Goal: Transaction & Acquisition: Subscribe to service/newsletter

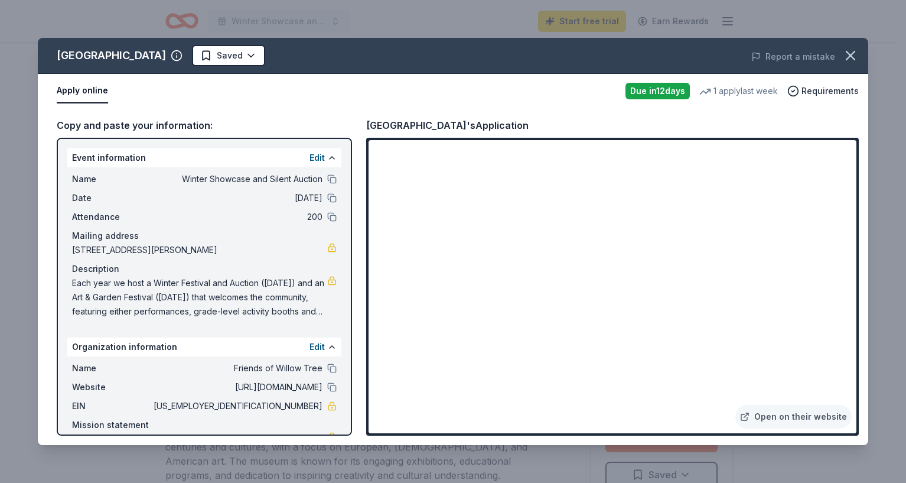
scroll to position [19, 0]
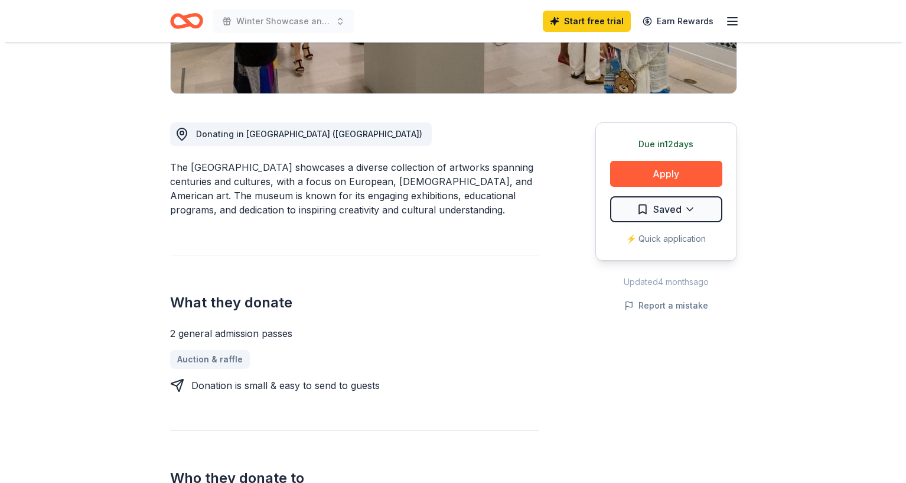
scroll to position [266, 0]
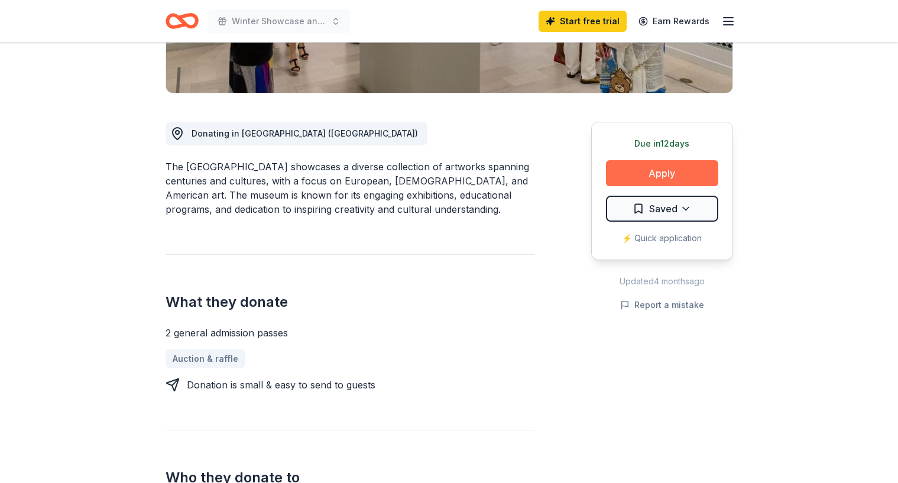
click at [656, 171] on button "Apply" at bounding box center [662, 173] width 112 height 26
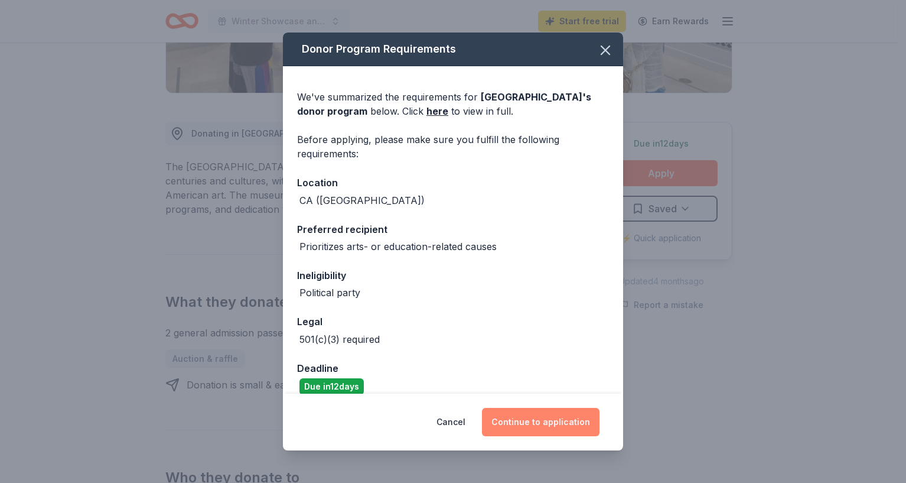
click at [521, 430] on button "Continue to application" at bounding box center [541, 422] width 118 height 28
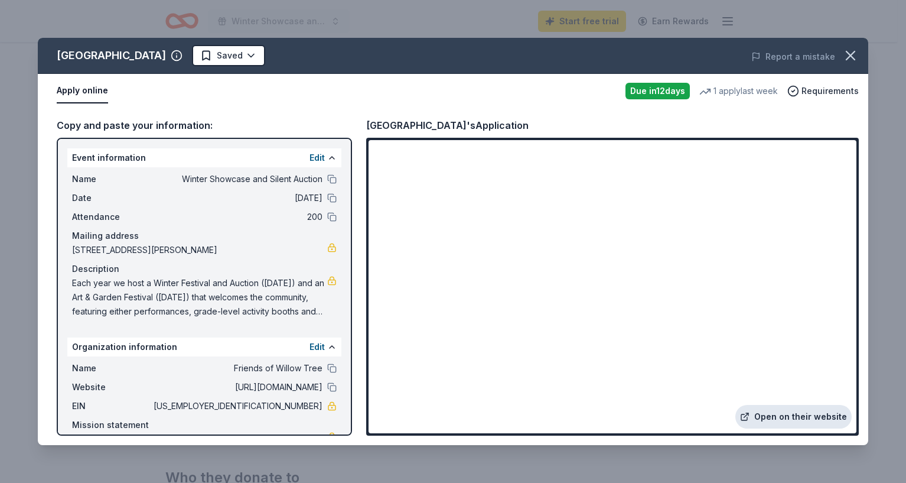
click at [818, 418] on link "Open on their website" at bounding box center [794, 417] width 116 height 24
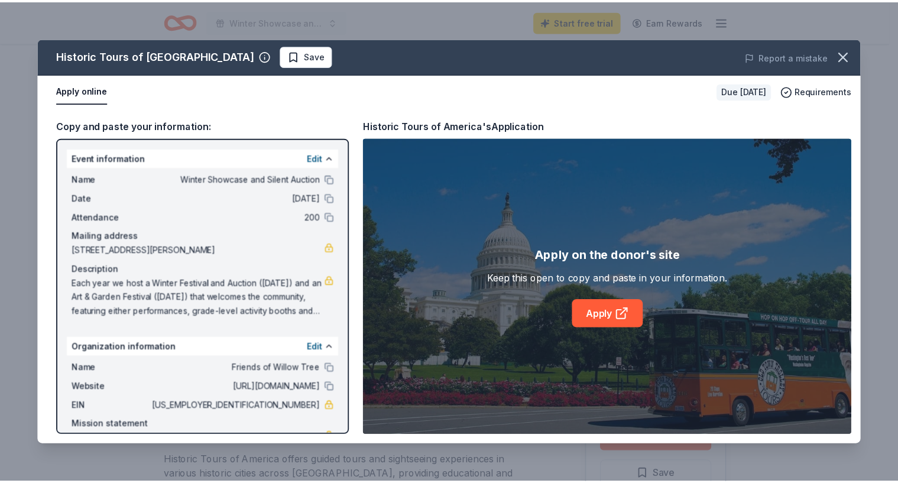
scroll to position [106, 0]
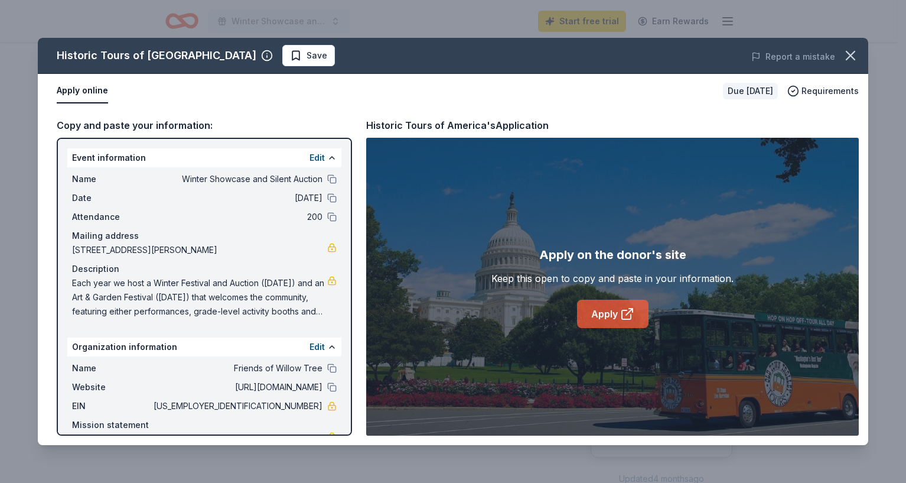
click at [607, 316] on link "Apply" at bounding box center [612, 314] width 71 height 28
click at [851, 60] on icon "button" at bounding box center [851, 55] width 17 height 17
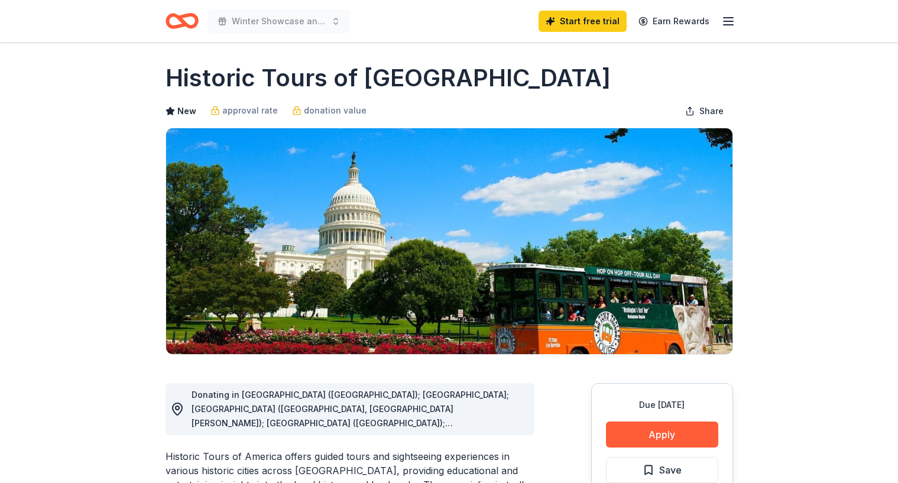
scroll to position [0, 0]
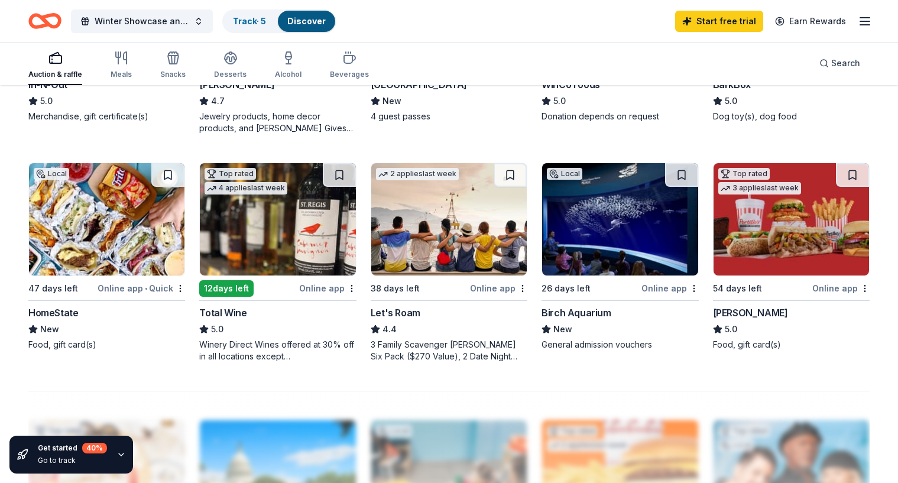
scroll to position [719, 0]
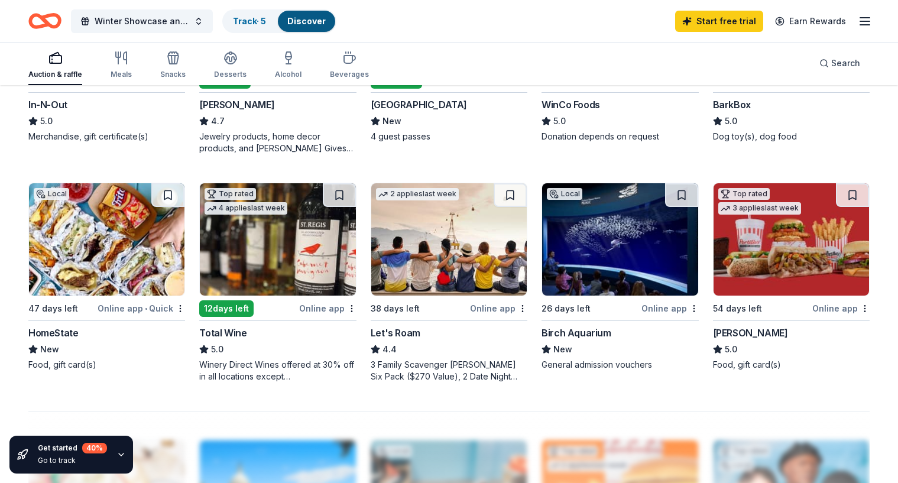
click at [135, 117] on div "5.0" at bounding box center [106, 121] width 157 height 14
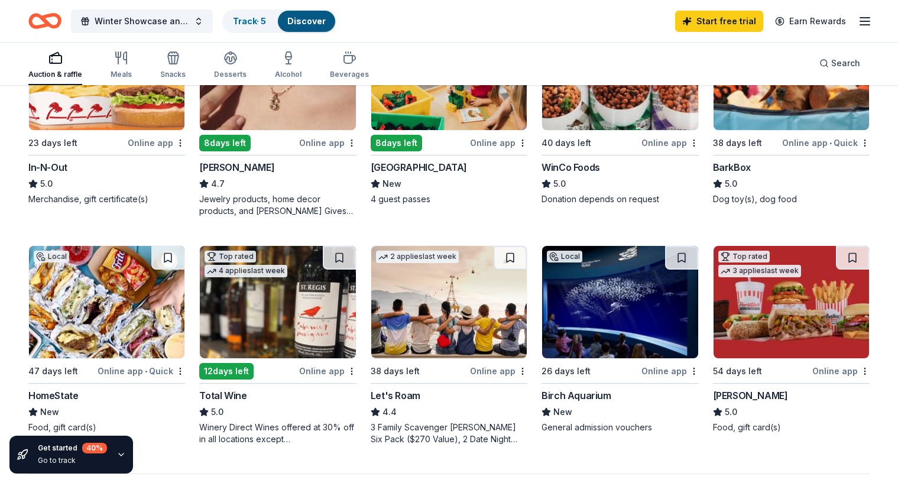
scroll to position [655, 0]
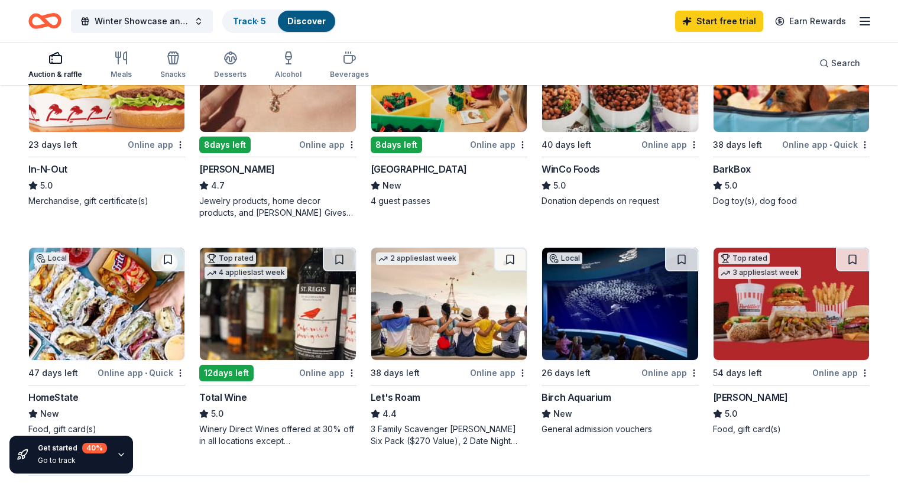
click at [465, 121] on img at bounding box center [448, 75] width 155 height 112
click at [679, 173] on div "WinCo Foods" at bounding box center [619, 169] width 157 height 14
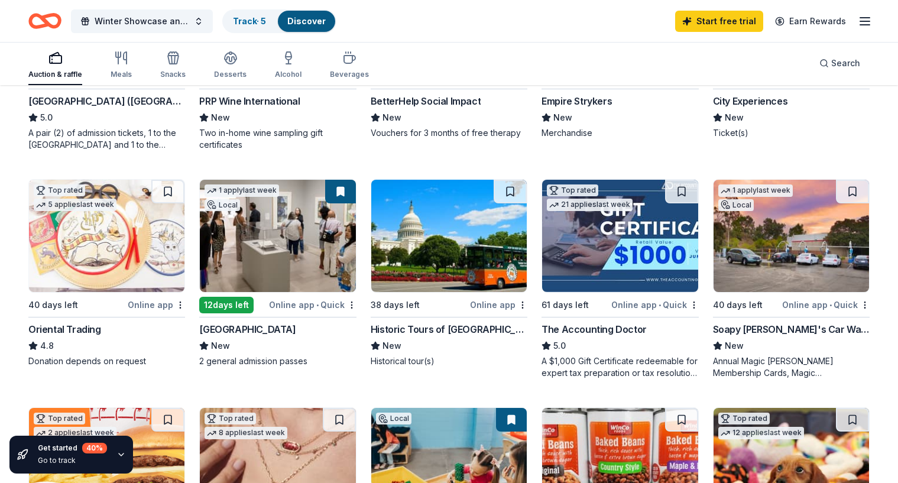
scroll to position [263, 0]
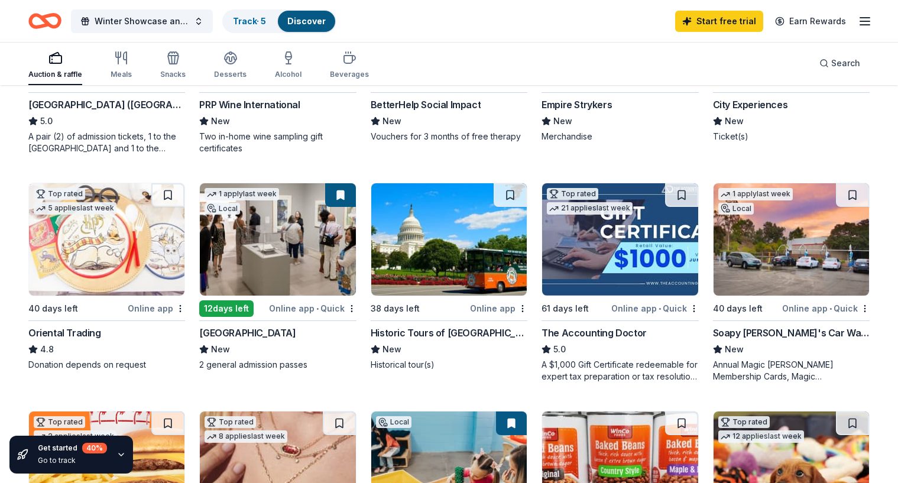
click at [745, 367] on div "Annual Magic Joe Membership Cards, Magic Joe Wash Cards" at bounding box center [791, 371] width 157 height 24
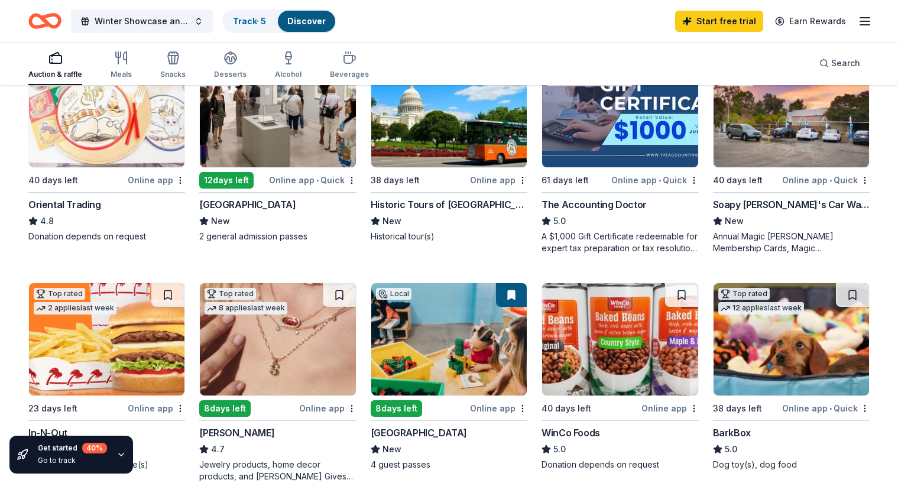
scroll to position [399, 0]
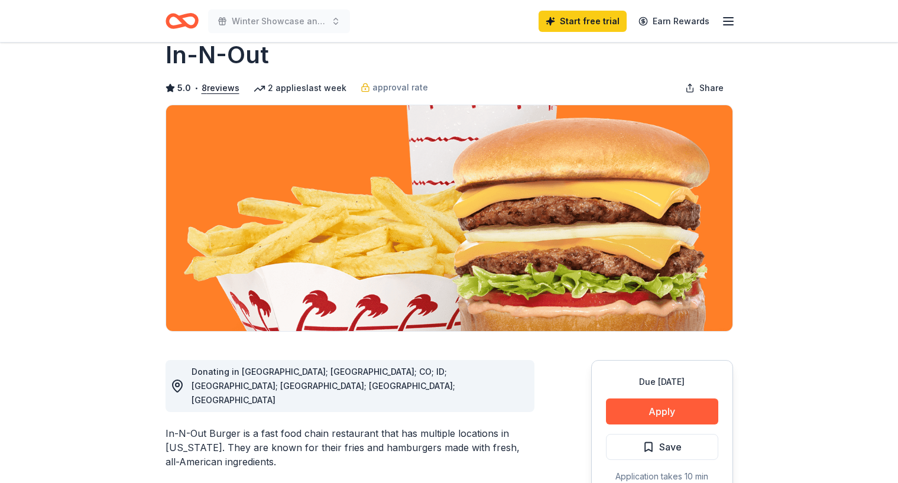
scroll to position [30, 0]
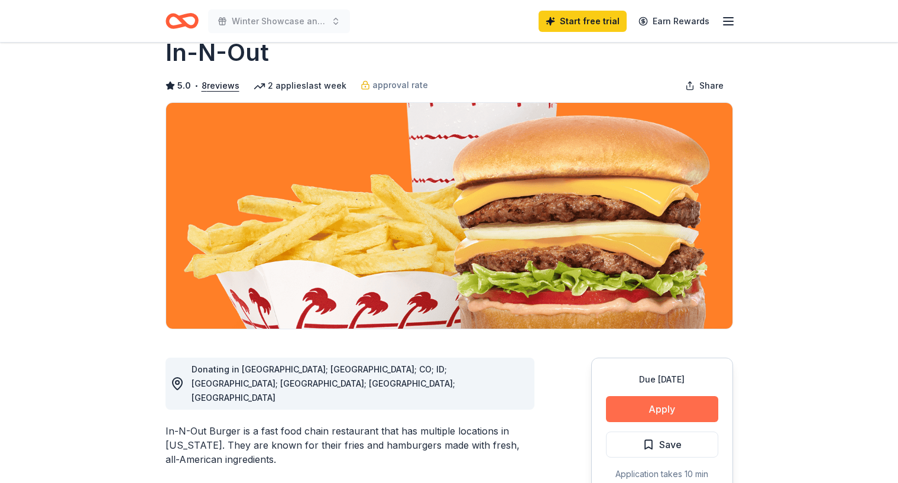
click at [672, 407] on button "Apply" at bounding box center [662, 409] width 112 height 26
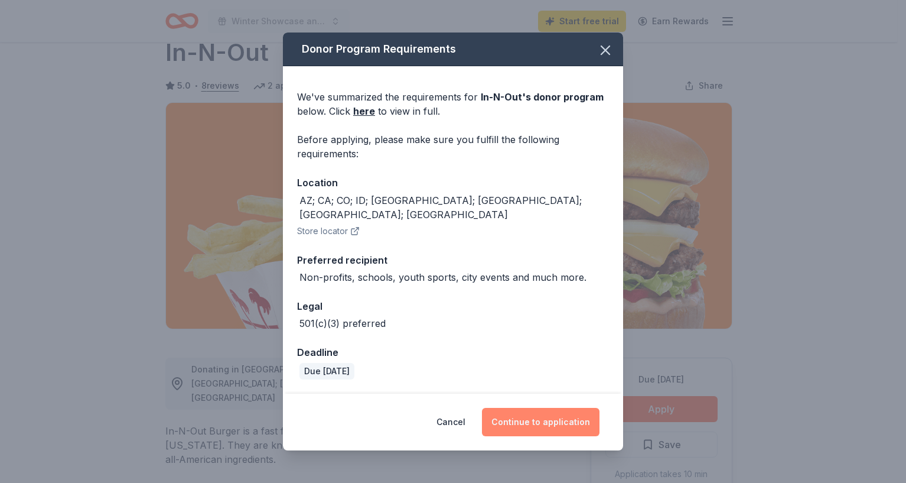
click at [538, 417] on button "Continue to application" at bounding box center [541, 422] width 118 height 28
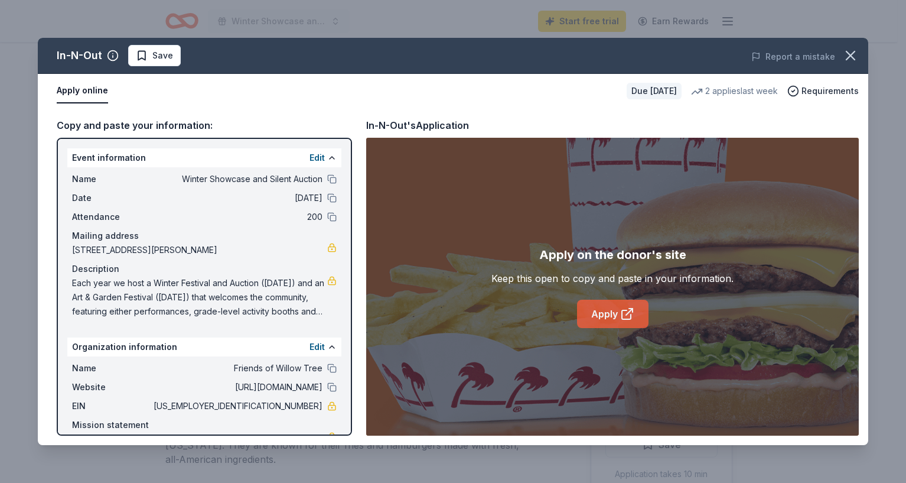
click at [609, 315] on link "Apply" at bounding box center [612, 314] width 71 height 28
click at [846, 54] on icon "button" at bounding box center [851, 55] width 17 height 17
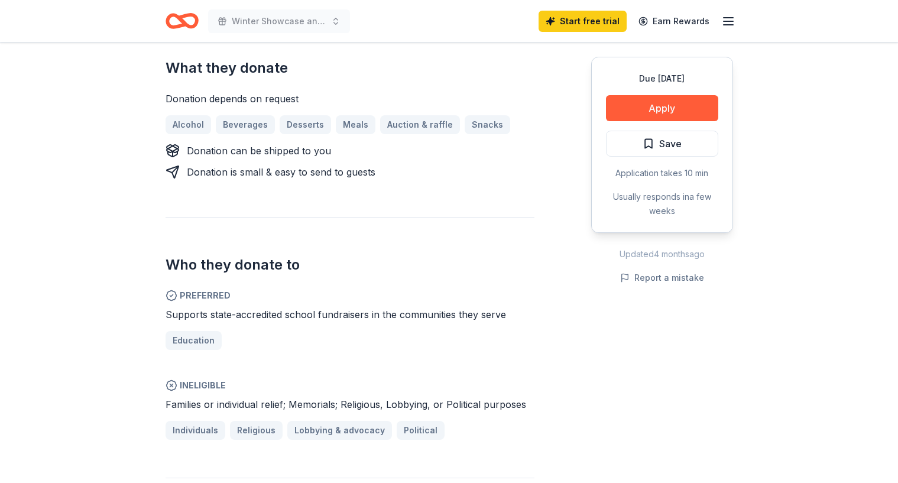
scroll to position [509, 0]
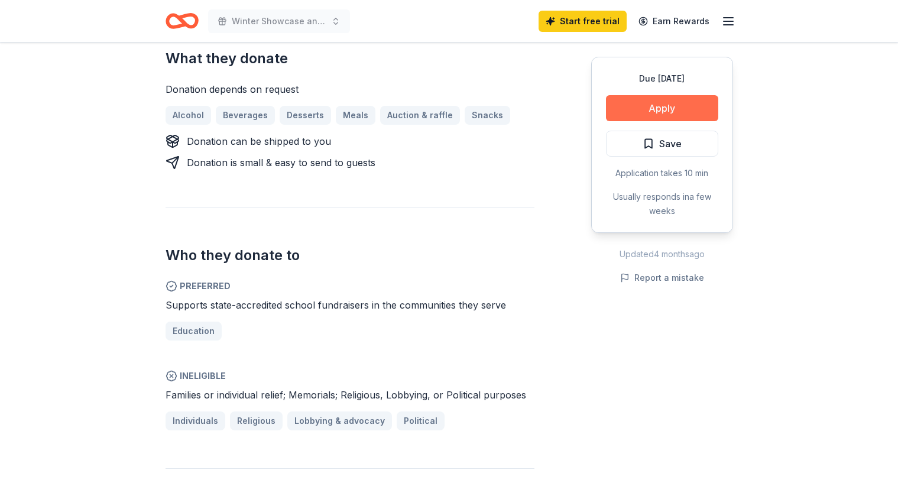
click at [666, 106] on button "Apply" at bounding box center [662, 108] width 112 height 26
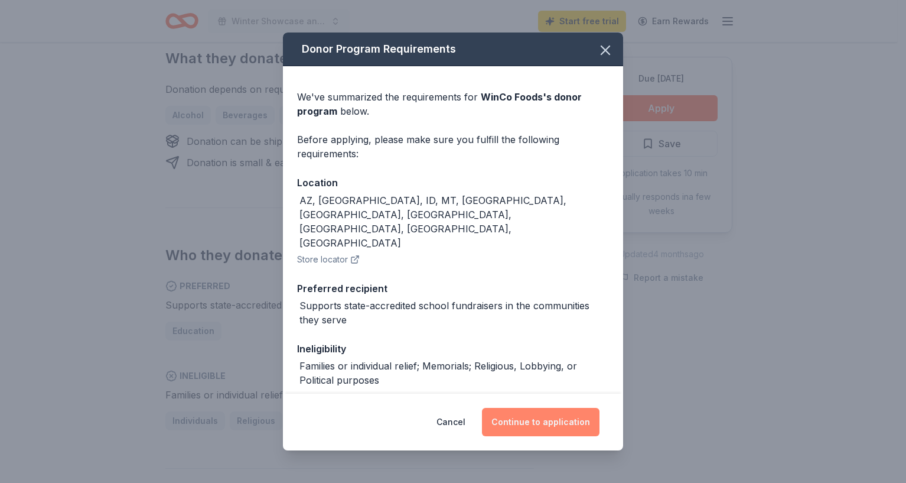
click at [551, 421] on button "Continue to application" at bounding box center [541, 422] width 118 height 28
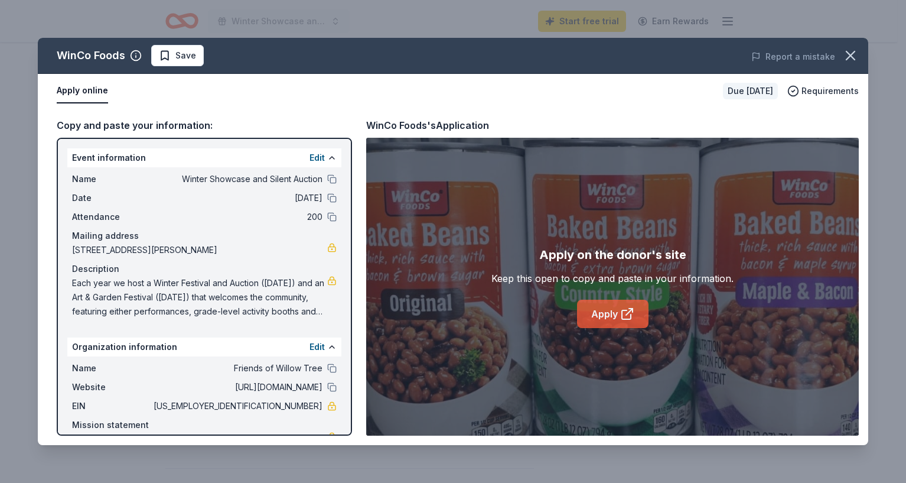
click at [611, 312] on link "Apply" at bounding box center [612, 314] width 71 height 28
click at [851, 58] on icon "button" at bounding box center [851, 55] width 17 height 17
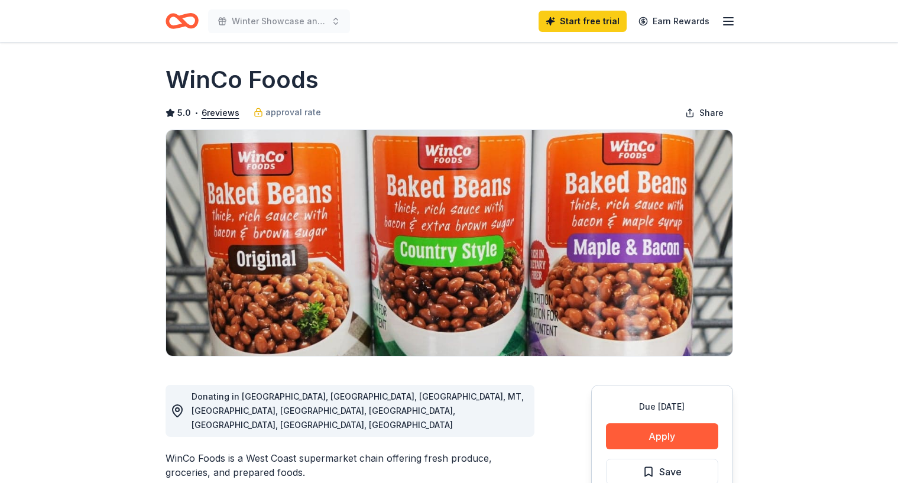
scroll to position [0, 0]
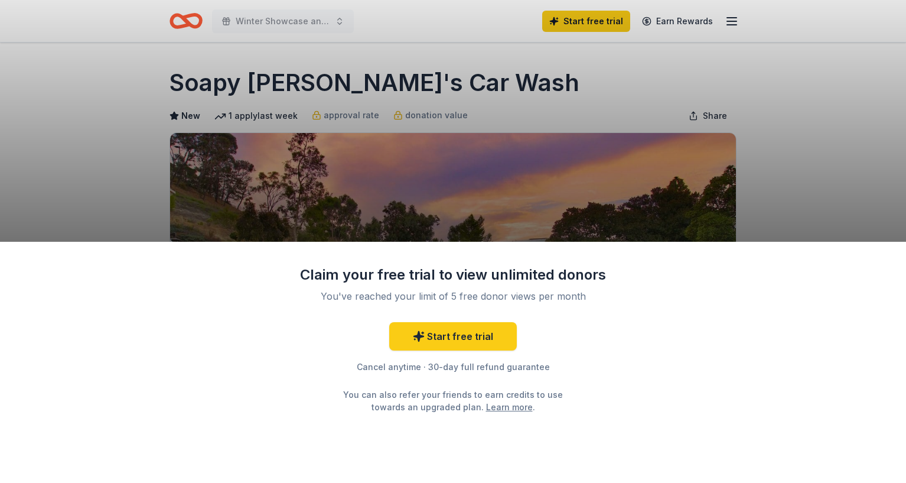
click at [780, 144] on div "Claim your free trial to view unlimited donors You've reached your limit of 5 f…" at bounding box center [453, 241] width 906 height 483
click at [439, 331] on link "Start free trial" at bounding box center [453, 336] width 128 height 28
click at [432, 337] on link "Start free trial" at bounding box center [453, 336] width 128 height 28
click at [437, 336] on link "Start free trial" at bounding box center [453, 336] width 128 height 28
click at [468, 339] on link "Start free trial" at bounding box center [453, 336] width 128 height 28
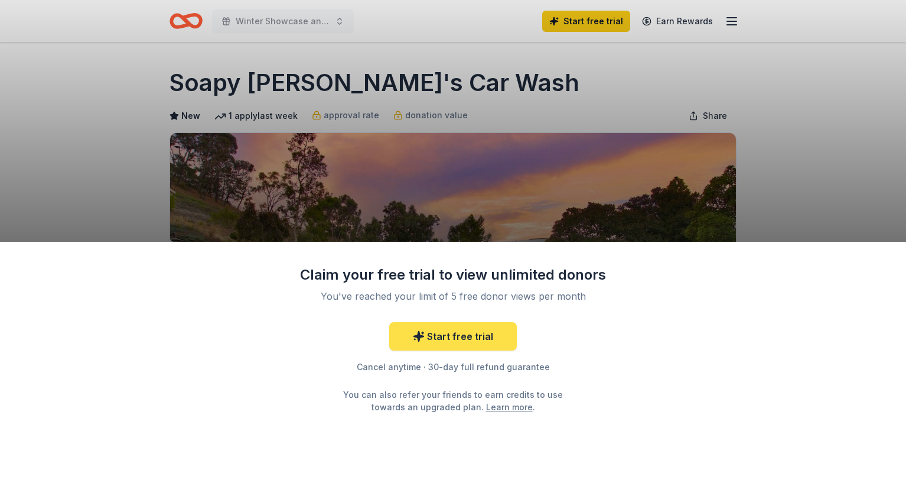
click at [468, 339] on link "Start free trial" at bounding box center [453, 336] width 128 height 28
click at [780, 154] on div "Claim your free trial to view unlimited donors You've reached your limit of 5 f…" at bounding box center [453, 241] width 906 height 483
click at [418, 340] on icon at bounding box center [419, 336] width 12 height 12
click at [368, 112] on div "Claim your free trial to view unlimited donors You've reached your limit of 5 f…" at bounding box center [453, 241] width 906 height 483
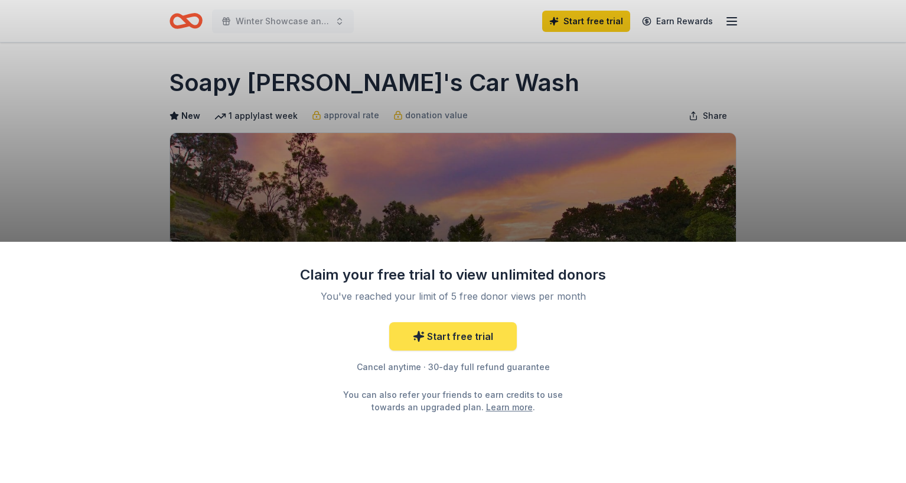
click at [430, 343] on link "Start free trial" at bounding box center [453, 336] width 128 height 28
click at [450, 334] on link "Start free trial" at bounding box center [453, 336] width 128 height 28
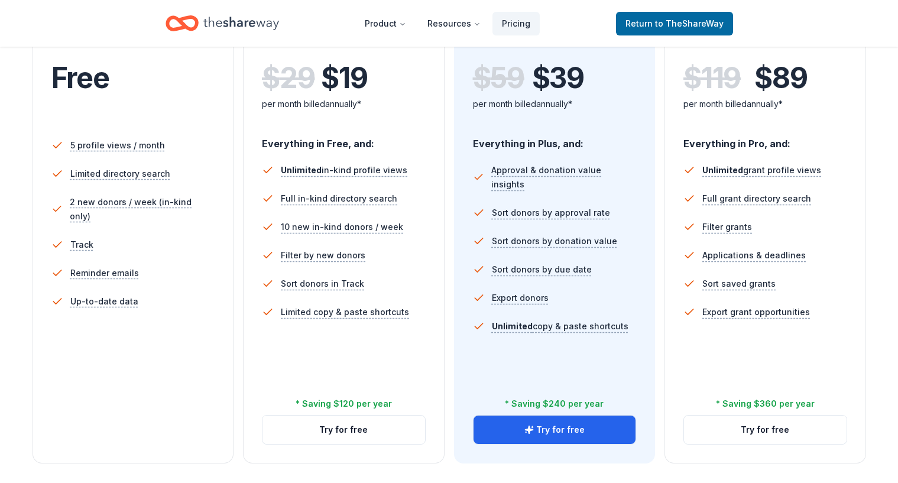
scroll to position [277, 0]
